Goal: Information Seeking & Learning: Understand process/instructions

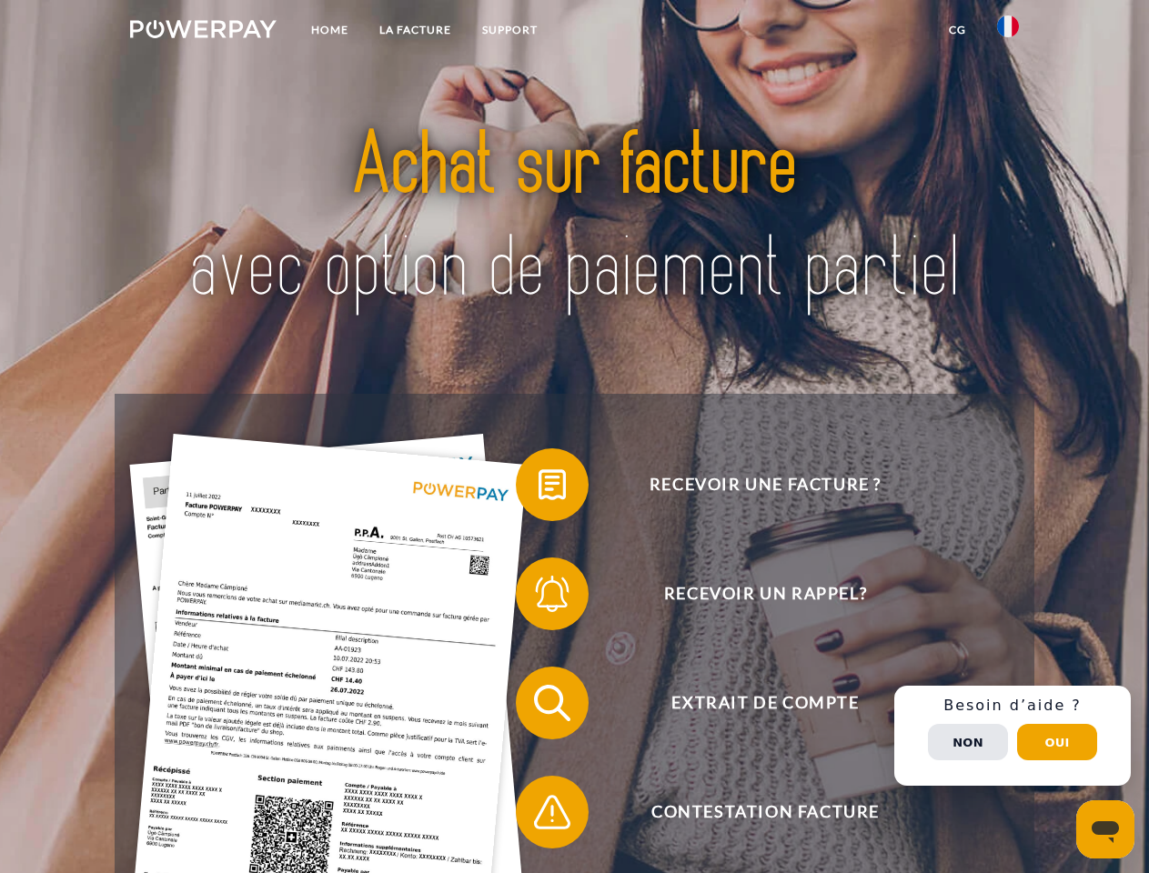
click at [203, 32] on img at bounding box center [203, 29] width 146 height 18
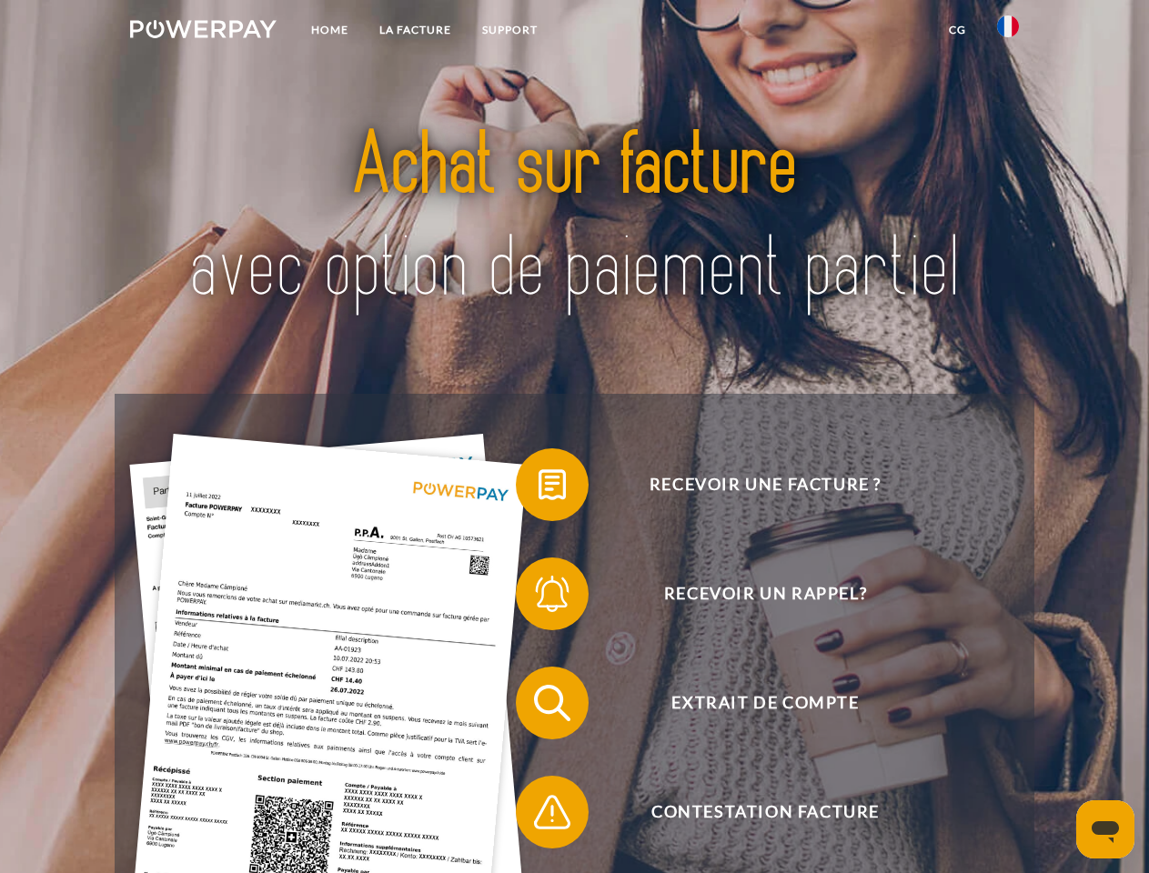
click at [1008, 32] on img at bounding box center [1008, 26] width 22 height 22
click at [957, 30] on link "CG" at bounding box center [957, 30] width 48 height 33
click at [538, 488] on span at bounding box center [524, 484] width 91 height 91
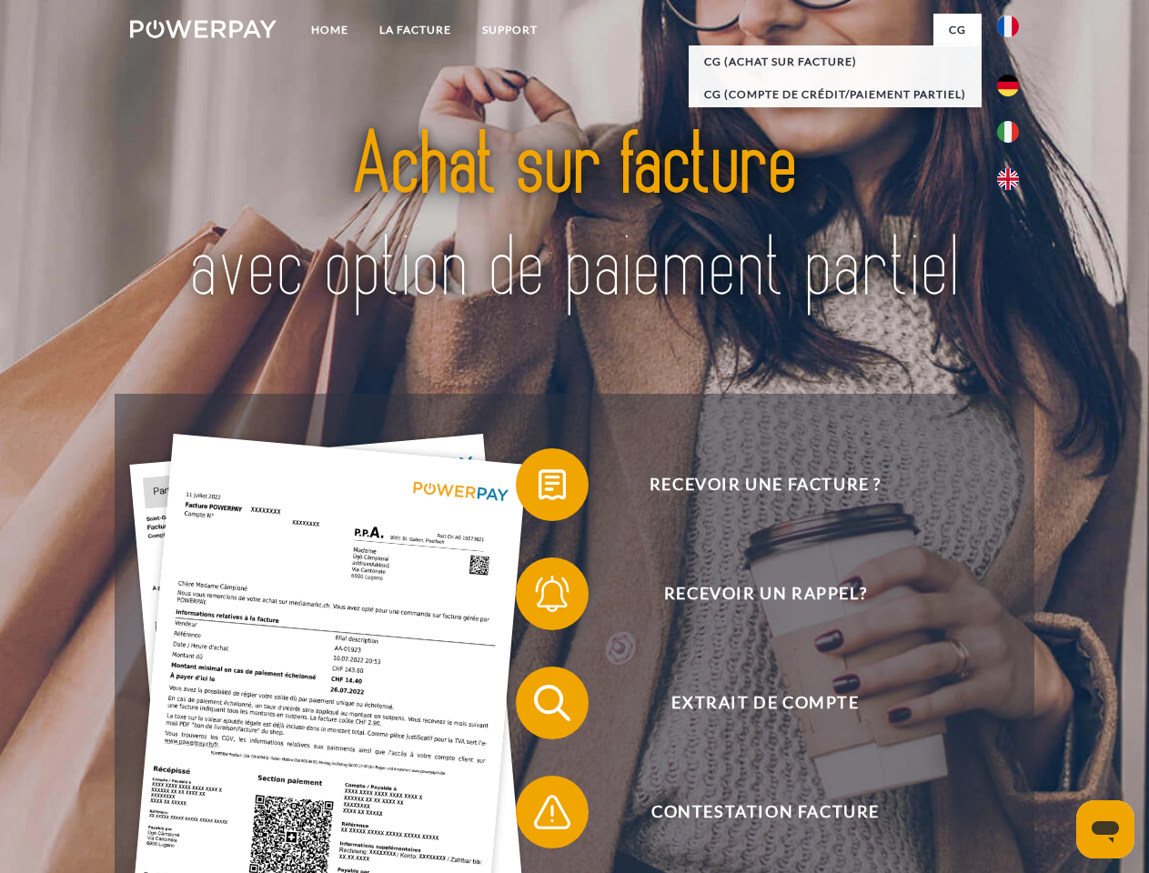
click at [538, 598] on span at bounding box center [524, 593] width 91 height 91
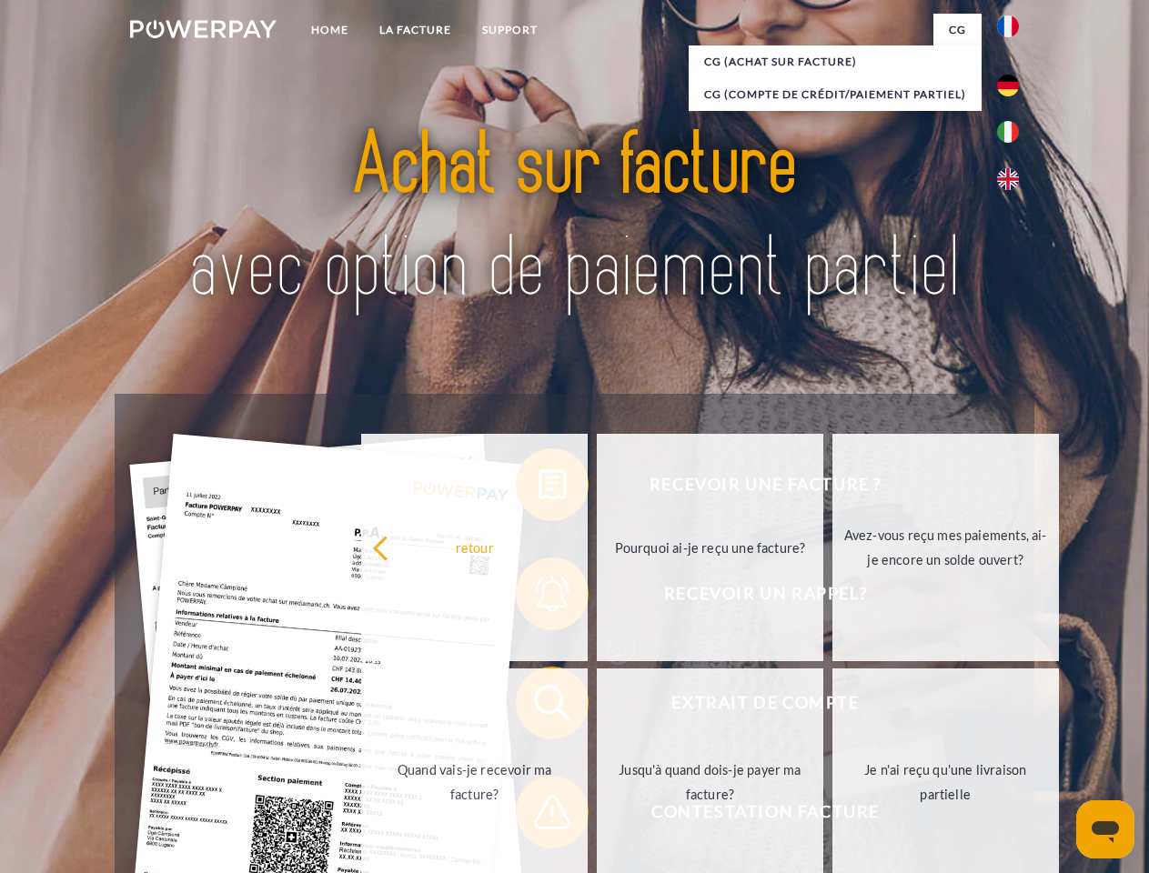
click at [597, 707] on link "Jusqu'à quand dois-je payer ma facture?" at bounding box center [710, 781] width 226 height 227
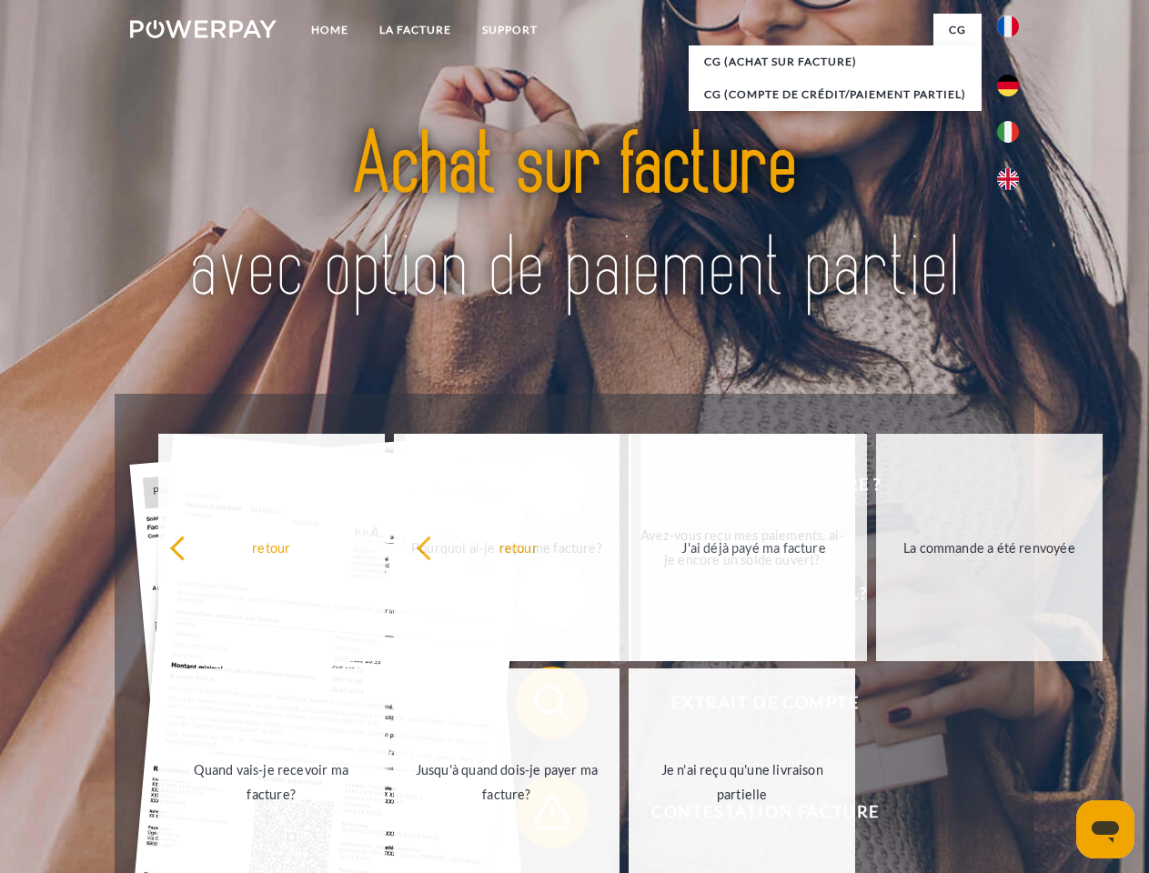
click at [538, 816] on span at bounding box center [524, 812] width 91 height 91
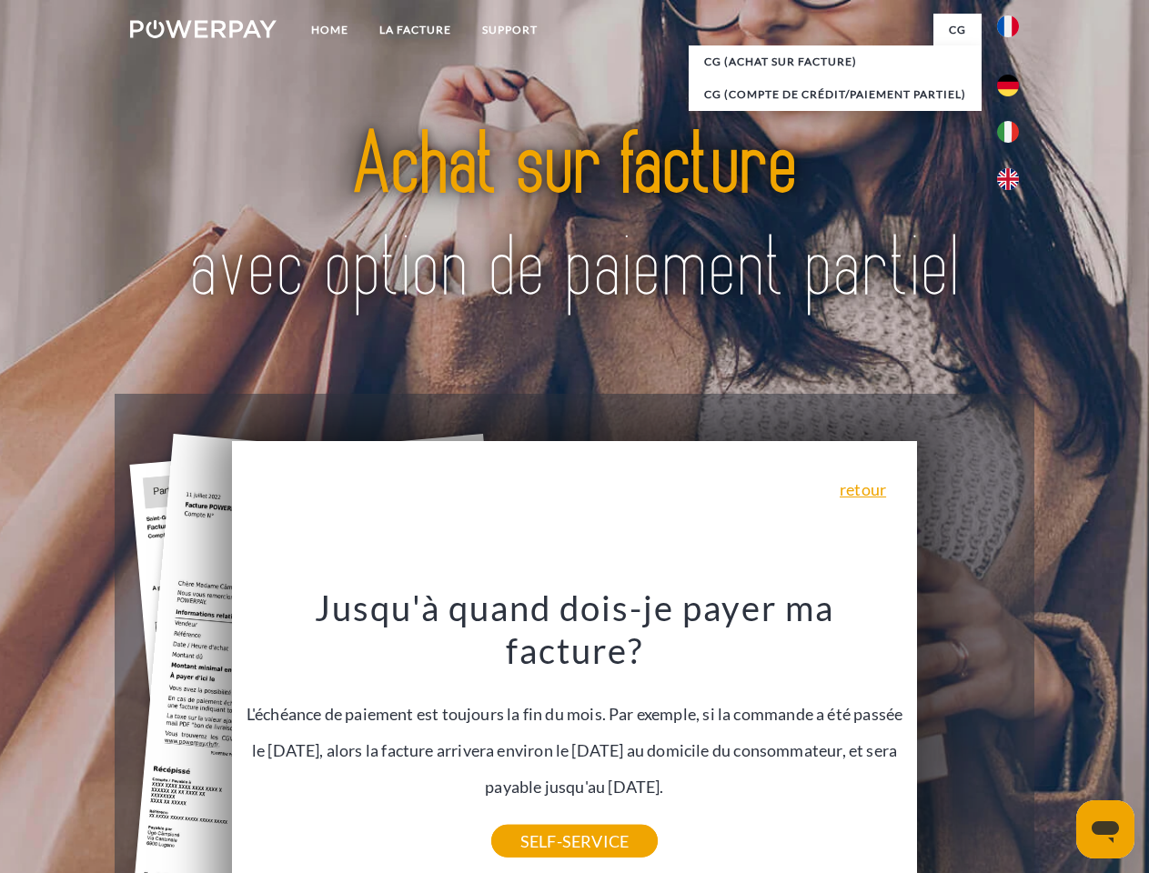
click at [1012, 736] on div "Recevoir une facture ? Recevoir un rappel? Extrait de compte retour" at bounding box center [574, 758] width 919 height 728
click at [968, 739] on span "Extrait de compte" at bounding box center [765, 703] width 446 height 73
click at [1057, 742] on header "Home LA FACTURE Support" at bounding box center [574, 628] width 1149 height 1256
